Goal: Transaction & Acquisition: Purchase product/service

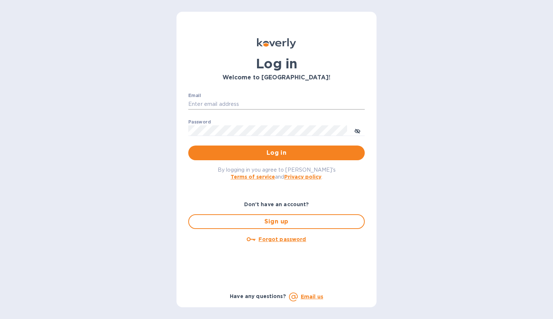
click at [282, 102] on input "Email" at bounding box center [276, 104] width 176 height 11
type input "[EMAIL_ADDRESS][DOMAIN_NAME]"
click at [224, 153] on span "Log in" at bounding box center [276, 153] width 165 height 9
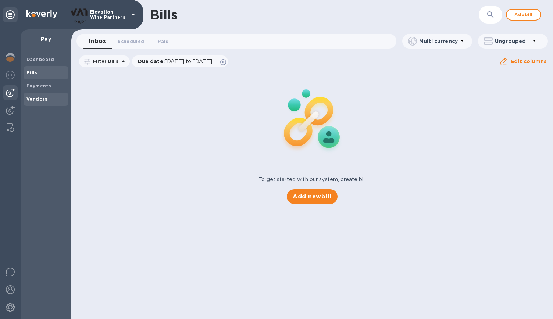
click at [37, 99] on b "Vendors" at bounding box center [36, 99] width 21 height 6
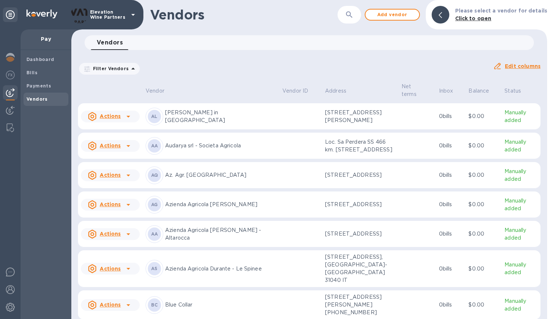
scroll to position [171, 0]
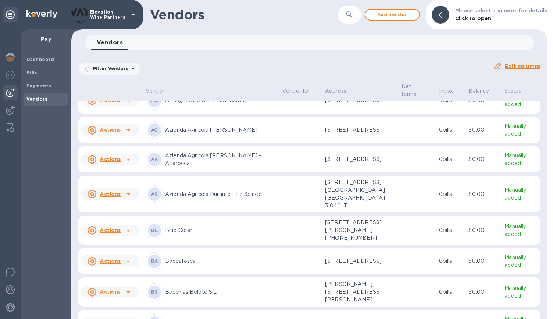
click at [229, 134] on p "Azienda Agricola Abrigo Giovanni" at bounding box center [220, 130] width 111 height 8
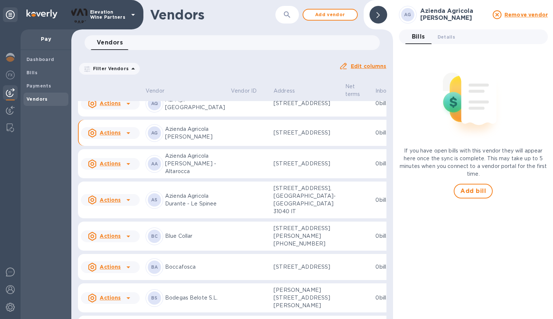
scroll to position [231, 0]
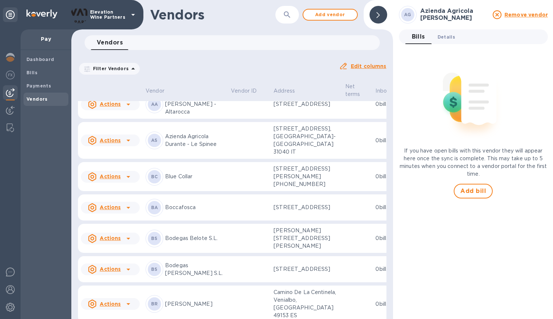
click at [445, 40] on span "Details 0" at bounding box center [447, 37] width 18 height 8
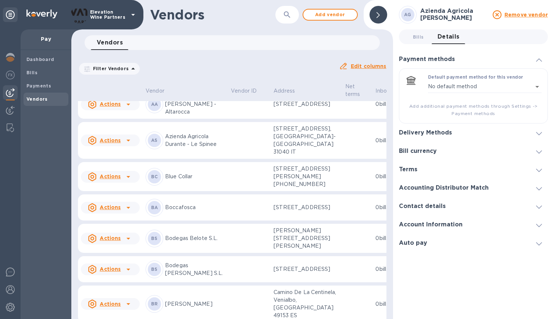
click at [538, 226] on icon at bounding box center [539, 225] width 6 height 3
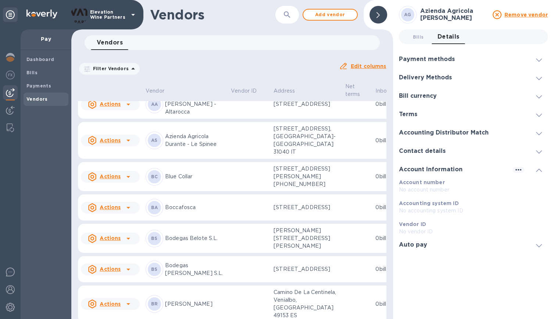
click at [538, 152] on icon at bounding box center [539, 151] width 6 height 3
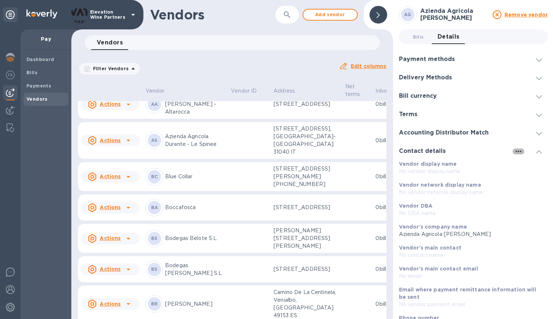
click at [516, 151] on icon "button" at bounding box center [518, 151] width 6 height 1
click at [516, 167] on li "Edit" at bounding box center [523, 167] width 29 height 24
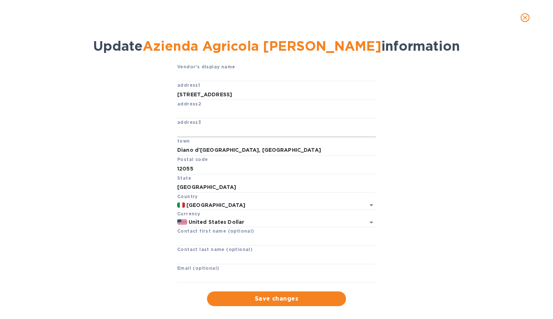
scroll to position [35, 0]
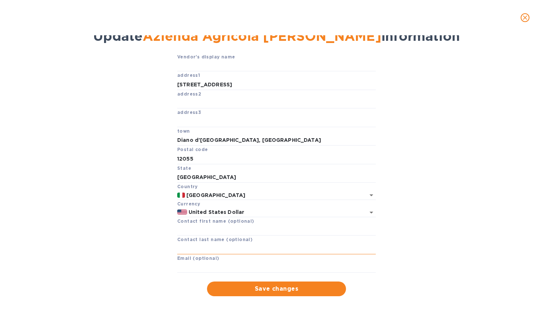
click at [216, 248] on input "text" at bounding box center [276, 248] width 199 height 11
type input "info@abrigo.it"
click at [293, 285] on span "Save changes" at bounding box center [276, 289] width 127 height 9
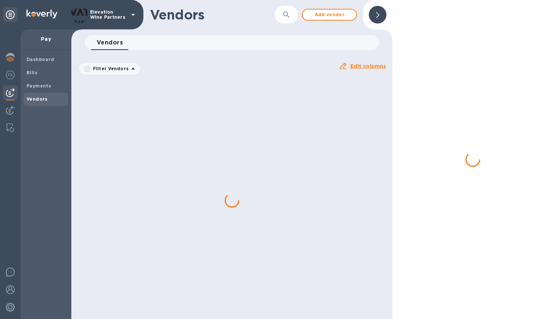
scroll to position [20, 0]
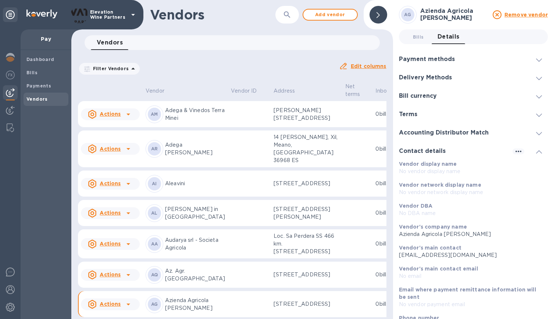
click at [536, 133] on icon at bounding box center [539, 133] width 6 height 3
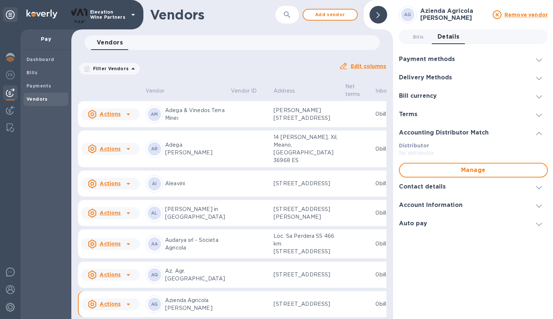
click at [538, 116] on icon at bounding box center [539, 115] width 6 height 3
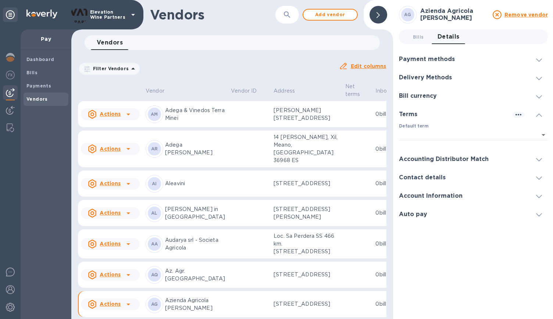
click at [539, 100] on div "Bill currency" at bounding box center [473, 96] width 149 height 18
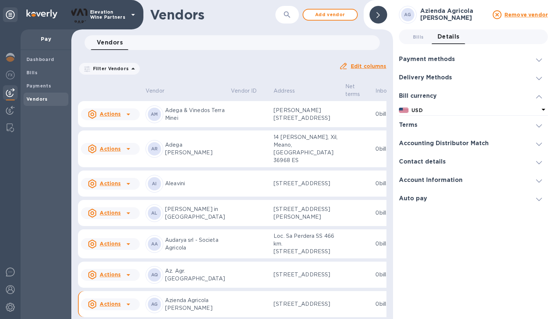
click at [539, 109] on icon at bounding box center [543, 109] width 9 height 9
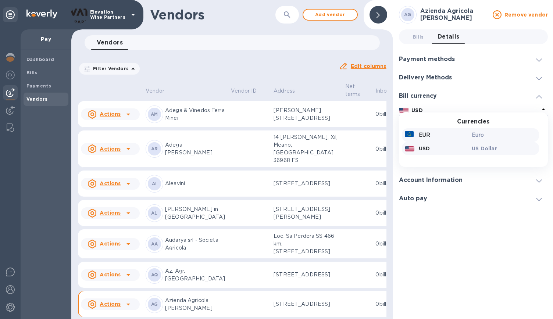
click at [474, 139] on div "Euro" at bounding box center [503, 135] width 67 height 11
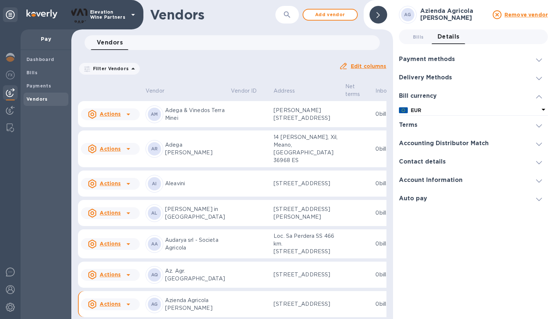
click at [538, 96] on icon at bounding box center [539, 96] width 6 height 3
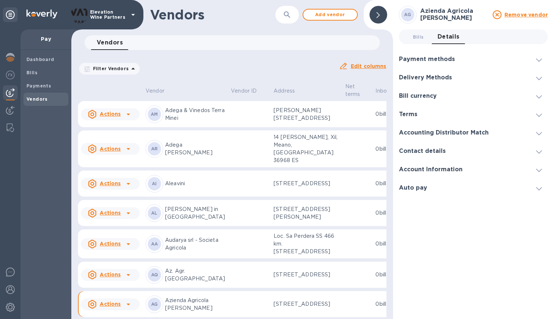
click at [540, 75] on span at bounding box center [539, 77] width 6 height 7
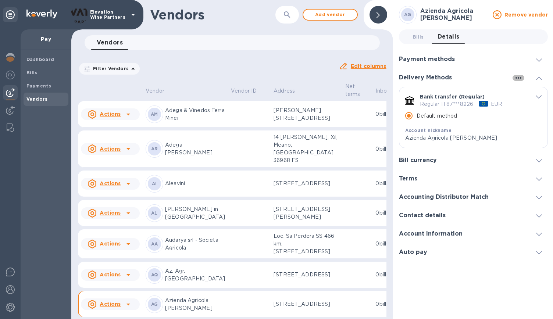
click at [515, 76] on icon "button" at bounding box center [518, 78] width 9 height 9
click at [522, 91] on p "Add new" at bounding box center [527, 92] width 24 height 7
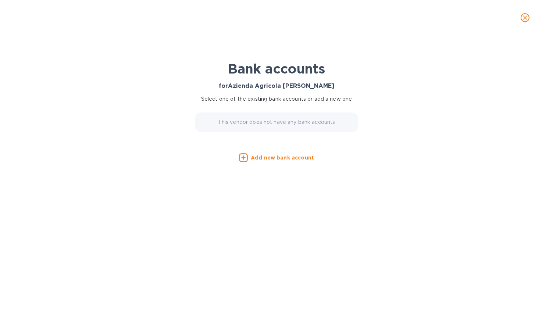
click at [265, 158] on u "Add new bank account" at bounding box center [282, 158] width 63 height 6
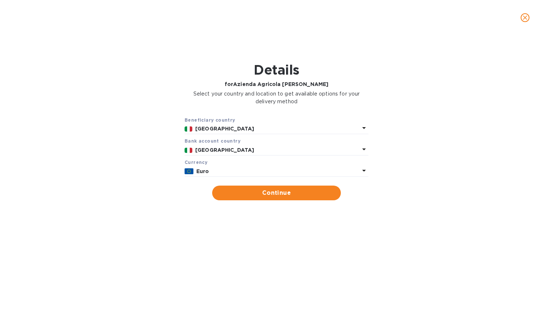
click at [261, 170] on p "Euro" at bounding box center [277, 172] width 163 height 8
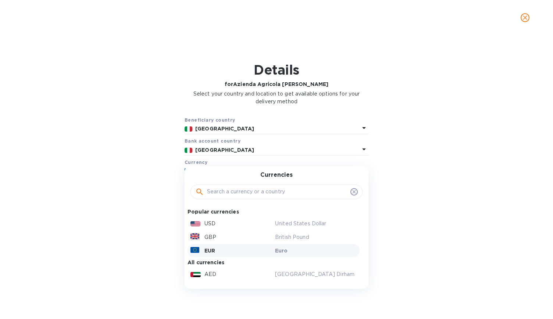
click at [284, 252] on p "Euro" at bounding box center [316, 250] width 82 height 7
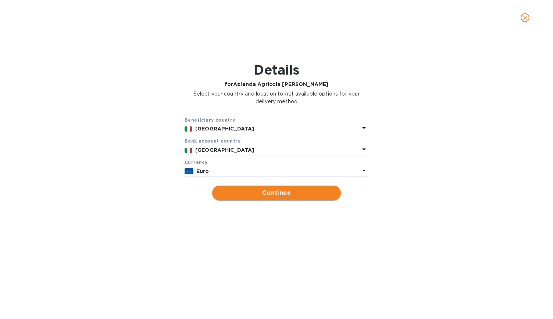
click at [291, 190] on span "Continue" at bounding box center [276, 193] width 117 height 9
type input "Azienda Agricola Abrigo Giovanni"
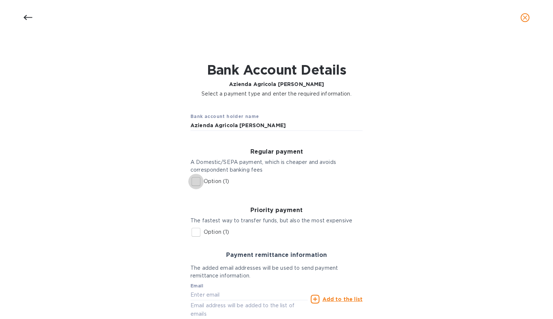
click at [195, 178] on input "Option (1)" at bounding box center [195, 181] width 15 height 15
checkbox input "true"
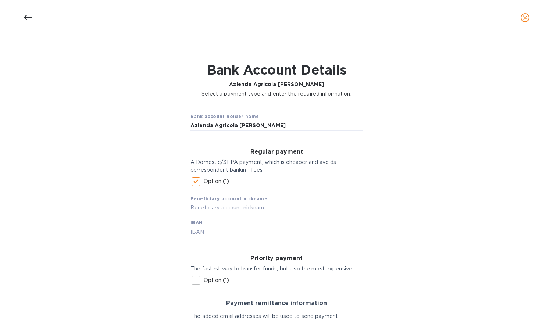
scroll to position [86, 0]
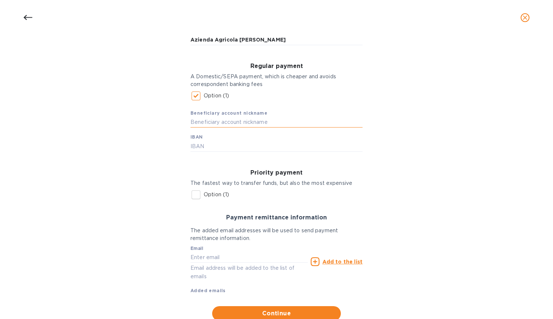
click at [224, 119] on input "text" at bounding box center [276, 122] width 172 height 11
type input "Abrigo Giovanni"
paste input "IT97R0326822500052100746490"
type input "IT97R0326822500052100746490"
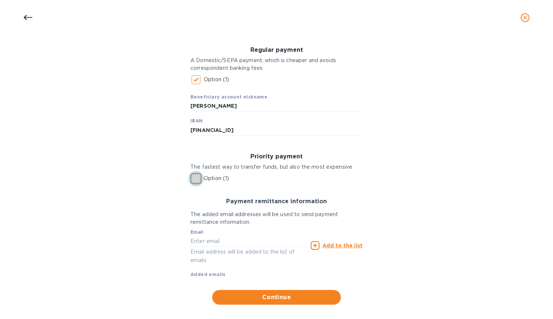
scroll to position [110, 0]
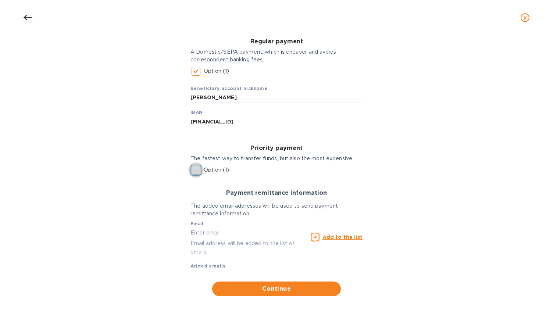
click at [218, 232] on input "text" at bounding box center [248, 232] width 117 height 11
type input "[EMAIL_ADDRESS][DOMAIN_NAME]"
type input "426 Washington Avenue"
click at [342, 236] on u "Add to the list" at bounding box center [342, 237] width 40 height 6
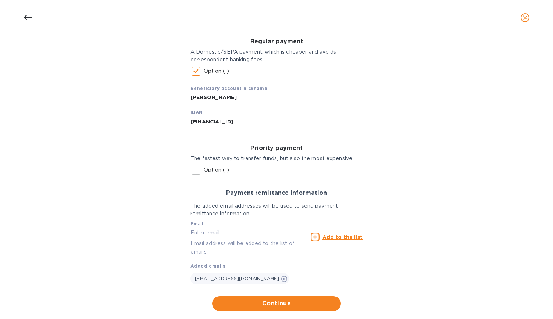
click at [230, 232] on input "text" at bounding box center [248, 232] width 117 height 11
type input "info@abrigo.it"
click at [340, 238] on u "Add to the list" at bounding box center [342, 237] width 40 height 6
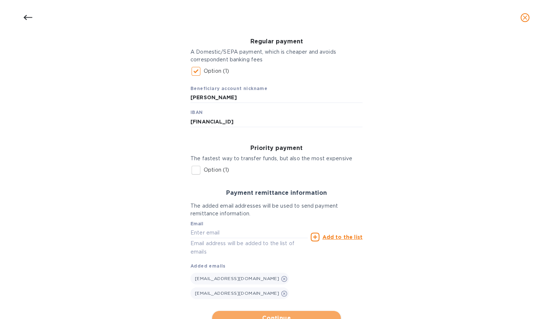
click at [296, 314] on span "Continue" at bounding box center [276, 318] width 117 height 9
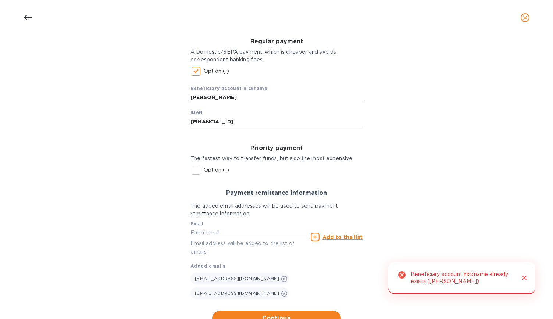
click at [249, 98] on input "Abrigo Giovanni" at bounding box center [276, 97] width 172 height 11
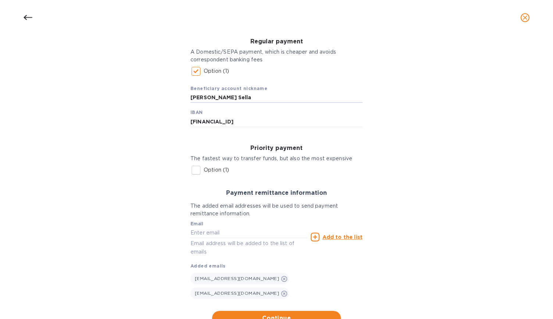
type input "Abrigo Giovanni - Banca Sella"
click at [284, 314] on span "Continue" at bounding box center [276, 318] width 117 height 9
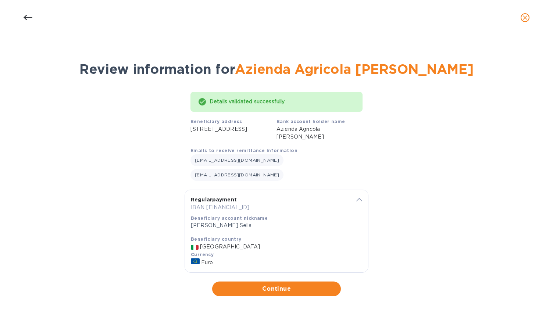
scroll to position [0, 0]
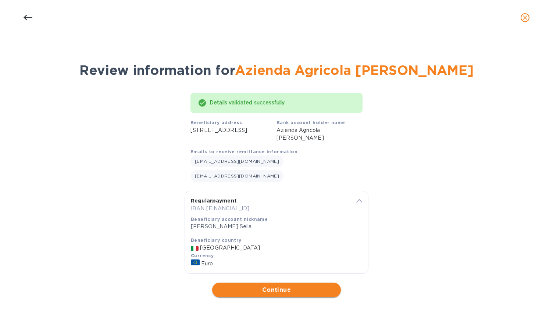
click at [280, 286] on span "Continue" at bounding box center [276, 290] width 117 height 9
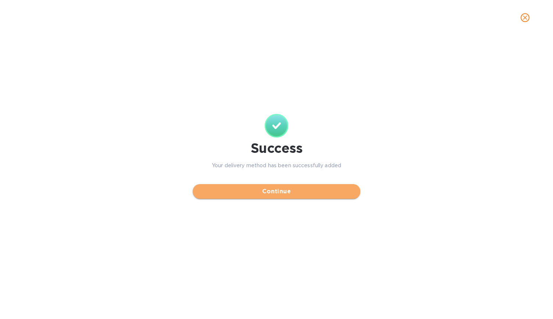
click at [295, 196] on button "Continue" at bounding box center [277, 191] width 168 height 15
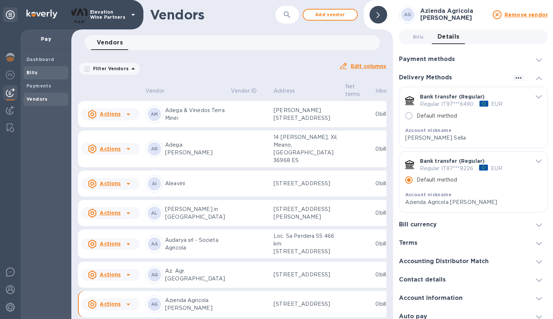
click at [35, 73] on b "Bills" at bounding box center [31, 73] width 11 height 6
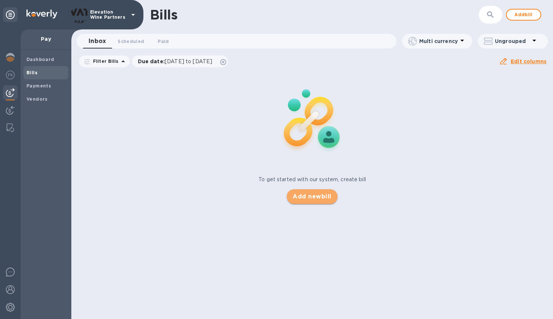
click at [322, 196] on span "Add new bill" at bounding box center [312, 196] width 39 height 9
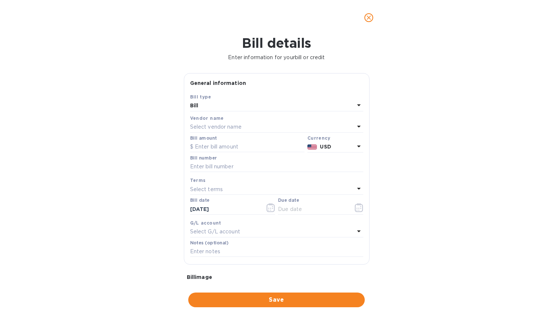
click at [254, 129] on div "Select vendor name" at bounding box center [272, 127] width 164 height 10
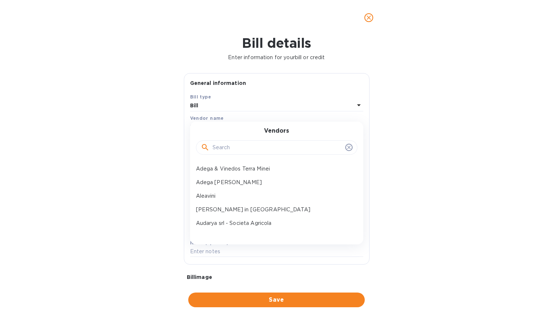
click at [240, 145] on input "text" at bounding box center [278, 147] width 130 height 11
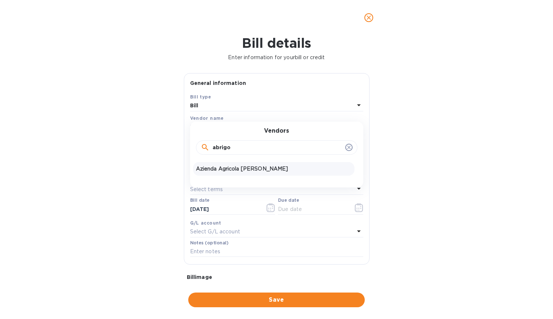
type input "abrigo"
click at [243, 172] on p "Azienda Agricola Abrigo Giovanni" at bounding box center [274, 169] width 156 height 8
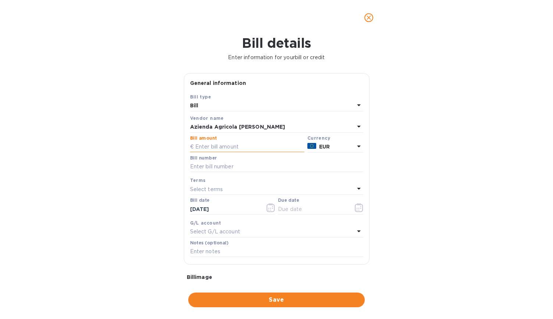
click at [231, 147] on input "text" at bounding box center [247, 147] width 114 height 11
type input "4,544.4"
type input "Fattura Proforma 37"
click at [350, 188] on div "Select terms" at bounding box center [272, 189] width 164 height 10
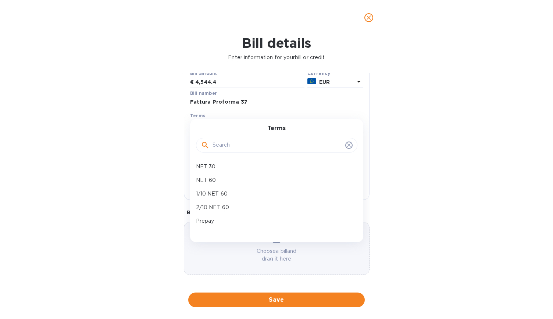
scroll to position [68, 0]
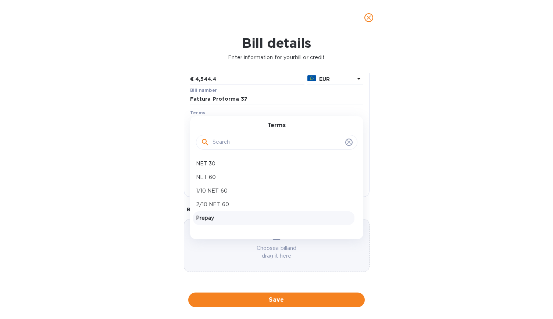
click at [229, 219] on p "Prepay" at bounding box center [274, 218] width 156 height 8
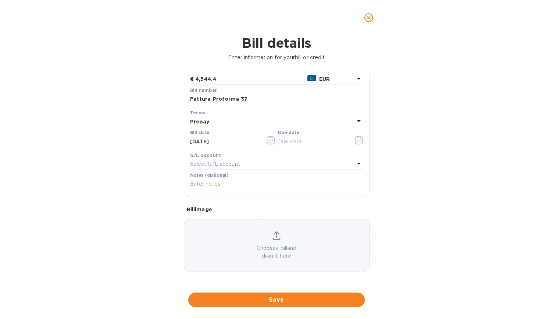
type input "09/19/2025"
click at [276, 237] on icon at bounding box center [276, 235] width 8 height 9
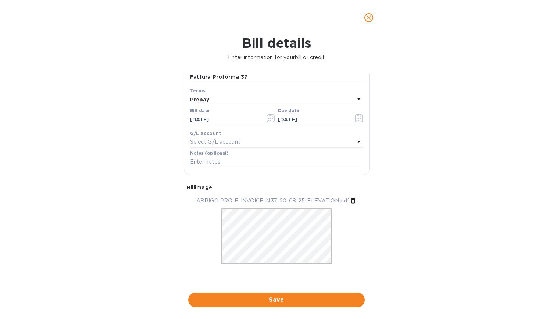
scroll to position [90, 0]
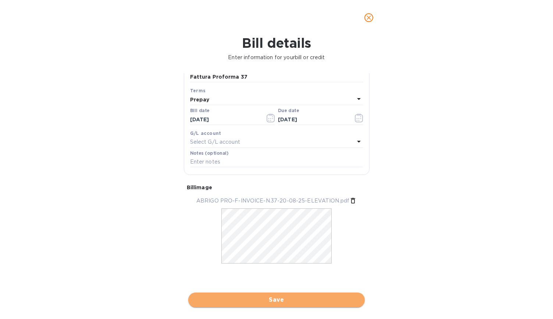
click at [290, 300] on span "Save" at bounding box center [276, 300] width 165 height 9
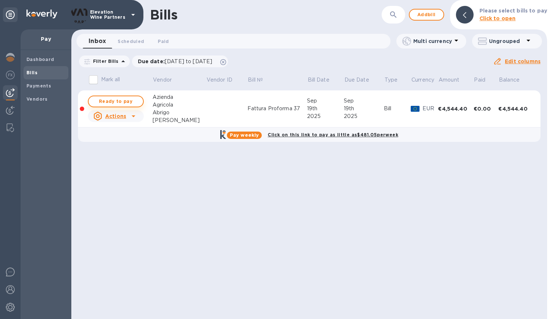
click at [123, 103] on span "Ready to pay" at bounding box center [115, 101] width 43 height 9
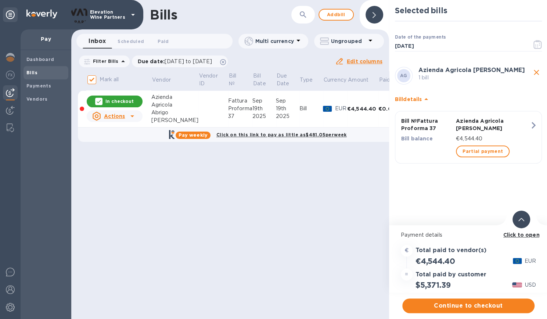
click at [130, 103] on p "In checkout" at bounding box center [120, 101] width 28 height 6
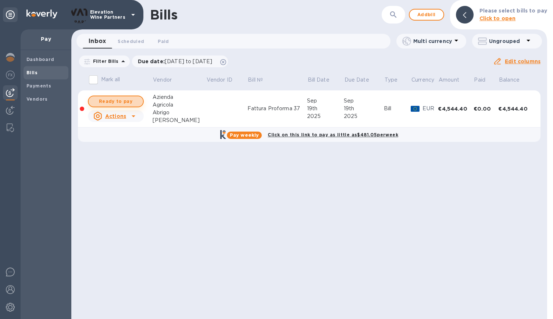
click at [131, 103] on span "Ready to pay" at bounding box center [115, 101] width 43 height 9
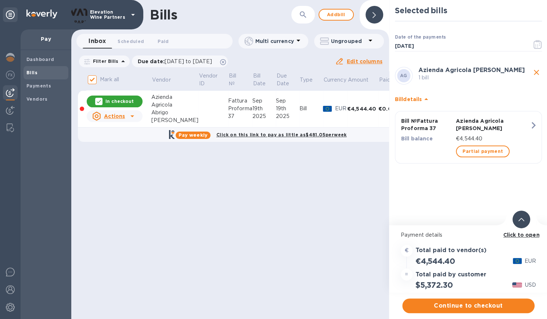
click at [129, 99] on p "In checkout" at bounding box center [120, 101] width 28 height 6
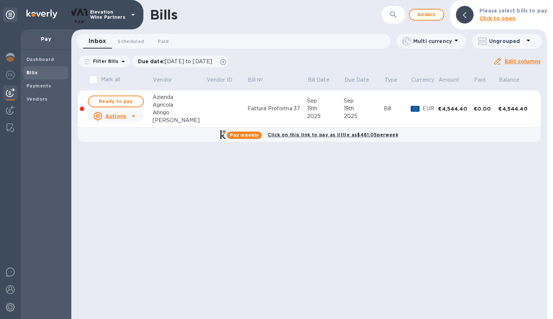
click at [129, 99] on span "Ready to pay" at bounding box center [115, 101] width 43 height 9
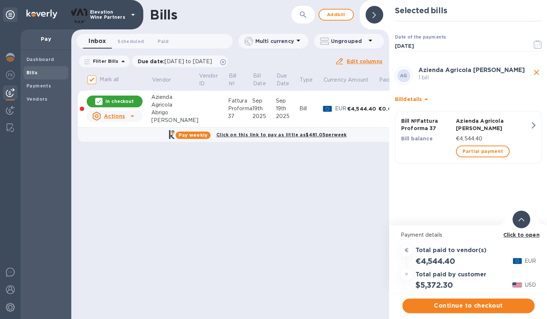
click at [129, 99] on p "In checkout" at bounding box center [120, 101] width 28 height 6
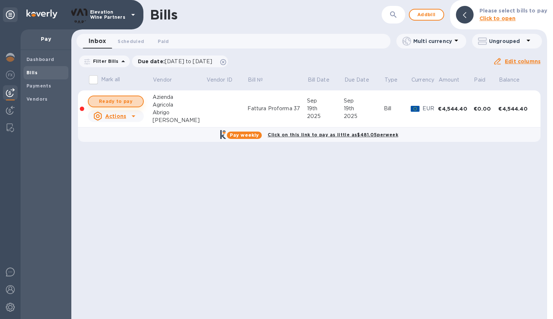
click at [126, 98] on span "Ready to pay" at bounding box center [115, 101] width 43 height 9
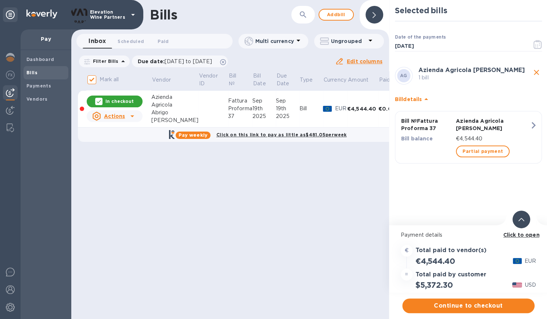
click at [126, 98] on p "In checkout" at bounding box center [120, 101] width 28 height 6
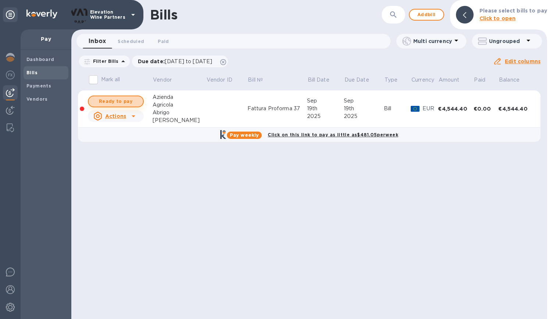
click at [123, 97] on span "Ready to pay" at bounding box center [115, 101] width 43 height 9
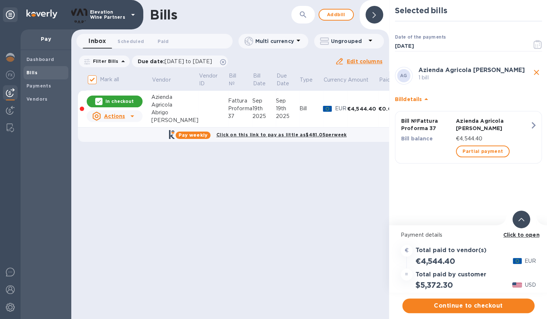
click at [123, 97] on div "In checkout" at bounding box center [115, 102] width 56 height 12
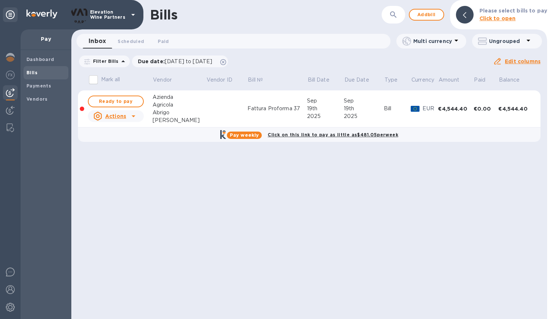
click at [123, 97] on span "Ready to pay" at bounding box center [115, 101] width 43 height 9
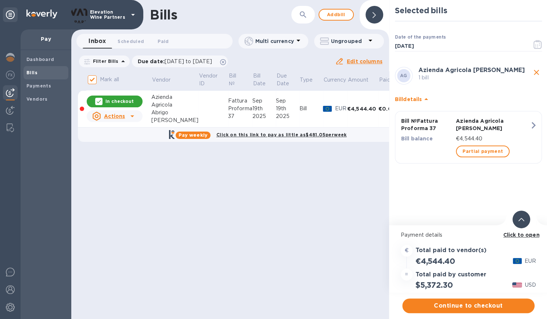
click at [123, 97] on div "In checkout" at bounding box center [115, 102] width 56 height 12
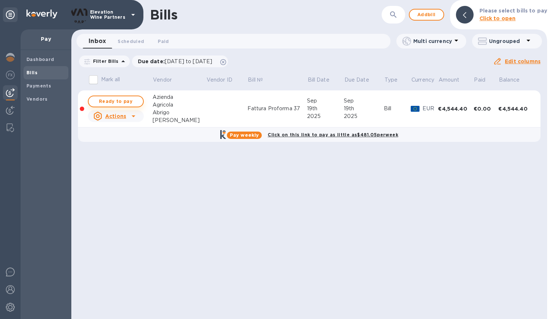
click at [131, 105] on span "Ready to pay" at bounding box center [115, 101] width 43 height 9
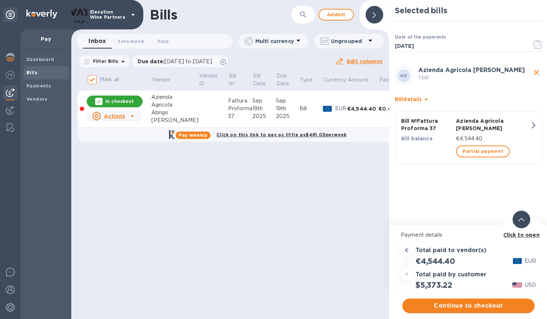
click at [119, 100] on p "In checkout" at bounding box center [120, 101] width 28 height 6
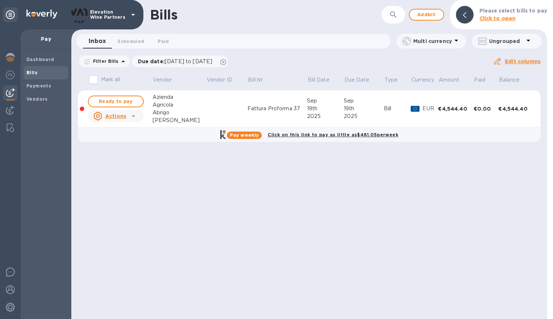
click at [119, 100] on span "Ready to pay" at bounding box center [115, 101] width 43 height 9
checkbox input "true"
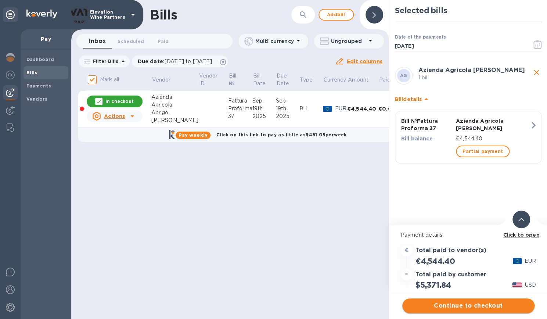
click at [470, 307] on span "Continue to checkout" at bounding box center [468, 306] width 121 height 9
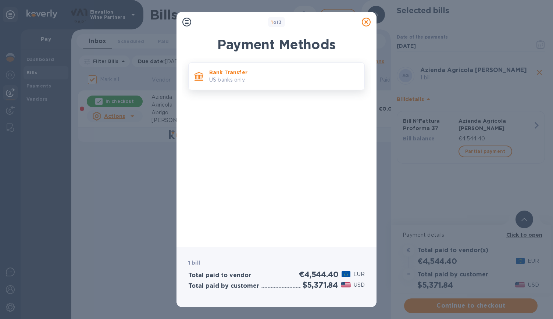
click at [261, 76] on p "US banks only." at bounding box center [283, 80] width 149 height 8
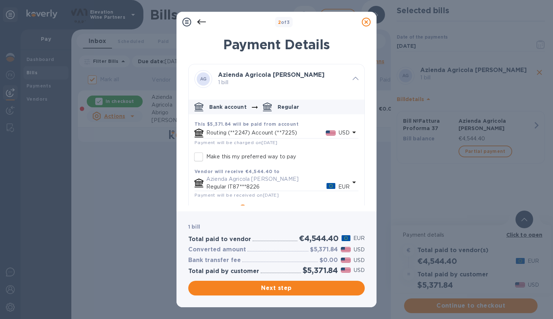
click at [350, 132] on icon "default-method" at bounding box center [354, 132] width 9 height 9
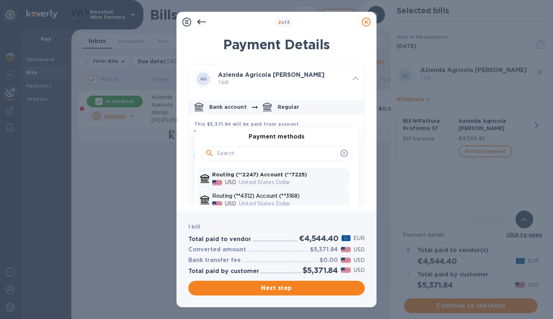
click at [296, 202] on p "United States Dollar" at bounding box center [293, 204] width 108 height 8
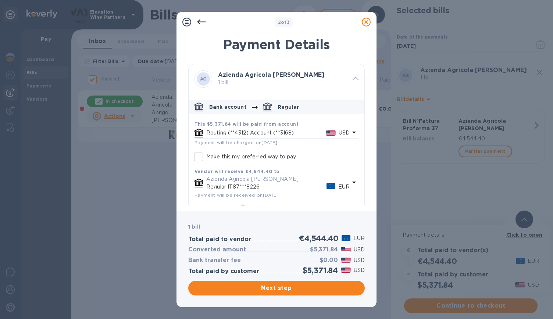
scroll to position [32, 0]
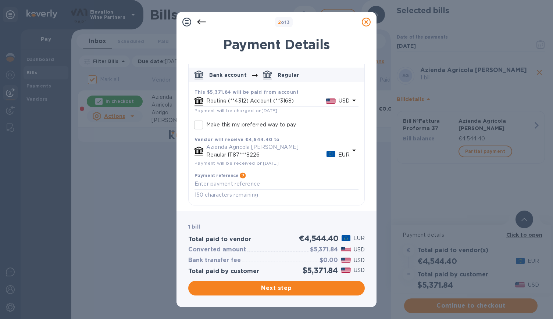
click at [271, 149] on p "Azienda Agricola Abrigo Giovanni" at bounding box center [277, 147] width 143 height 8
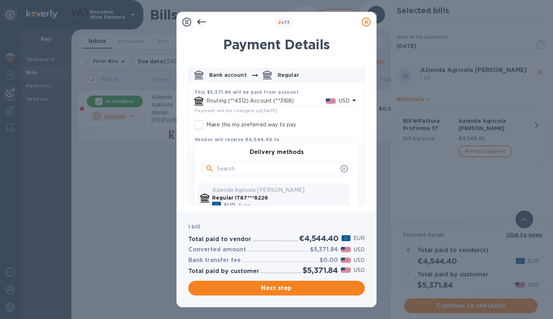
scroll to position [88, 0]
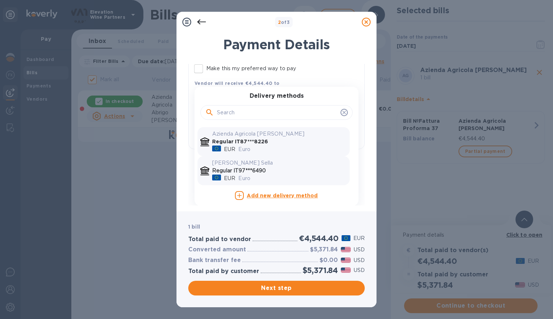
click at [290, 169] on p "Regular IT97***6490" at bounding box center [279, 171] width 135 height 8
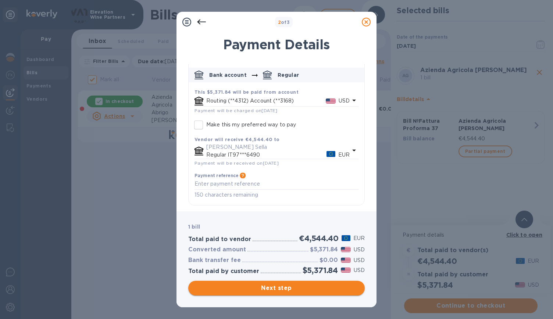
click at [296, 283] on button "Next step" at bounding box center [276, 288] width 176 height 15
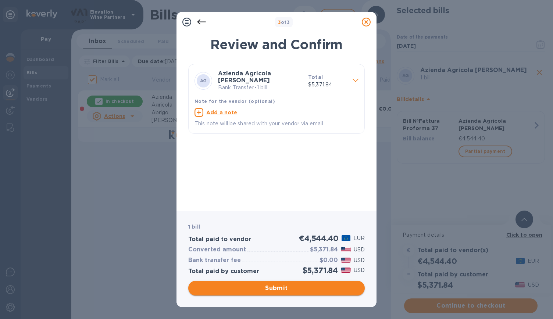
click at [292, 288] on span "Submit" at bounding box center [276, 288] width 165 height 9
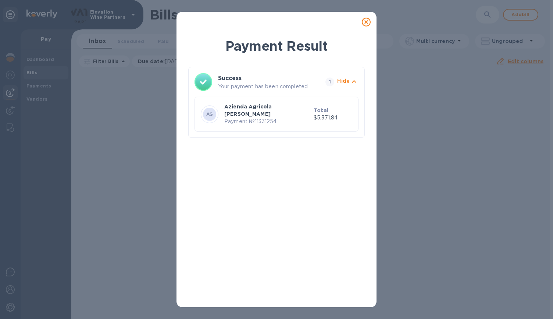
click at [365, 26] on icon at bounding box center [366, 22] width 9 height 9
